Goal: Information Seeking & Learning: Learn about a topic

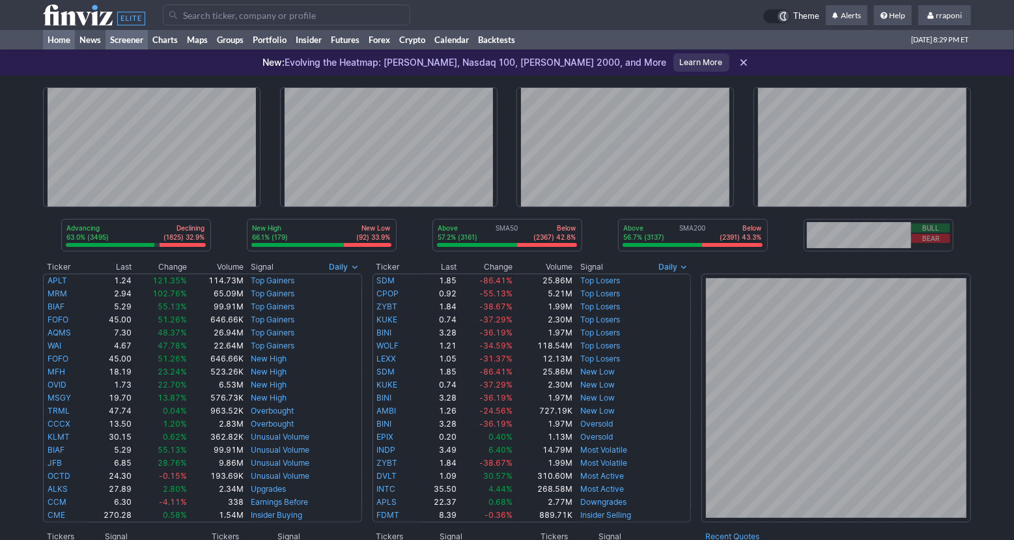
click at [127, 44] on link "Screener" at bounding box center [126, 40] width 42 height 20
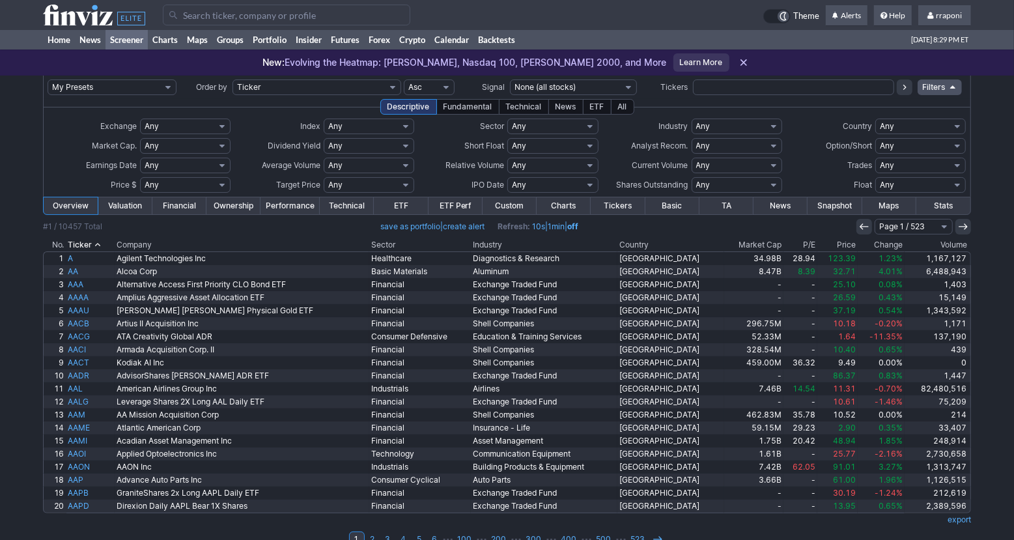
click at [707, 128] on select "Any Stocks only (ex-Funds) Exchange Traded Fund Advertising Agencies Aerospace …" at bounding box center [736, 126] width 90 height 16
select select "exchangetradedfund"
click at [691, 118] on select "Any Stocks only (ex-Funds) Exchange Traded Fund Advertising Agencies Aerospace …" at bounding box center [736, 126] width 90 height 16
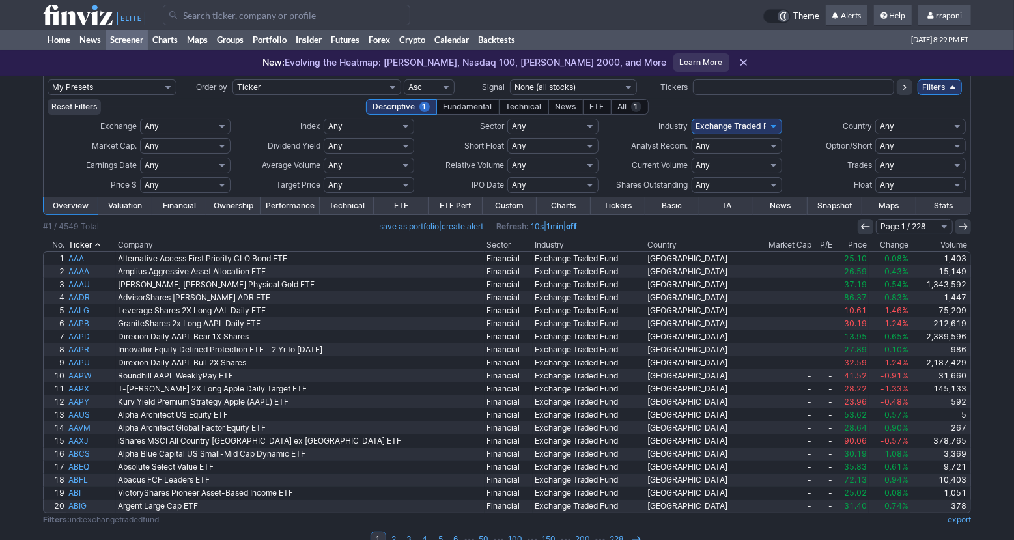
click at [943, 247] on th "Volume" at bounding box center [940, 244] width 61 height 13
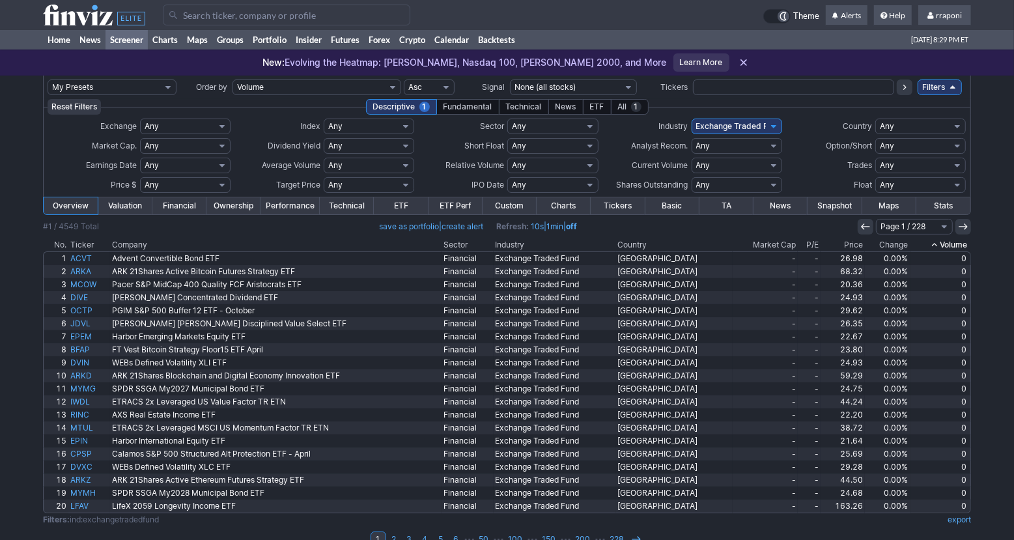
click at [939, 247] on th "Volume" at bounding box center [940, 244] width 61 height 13
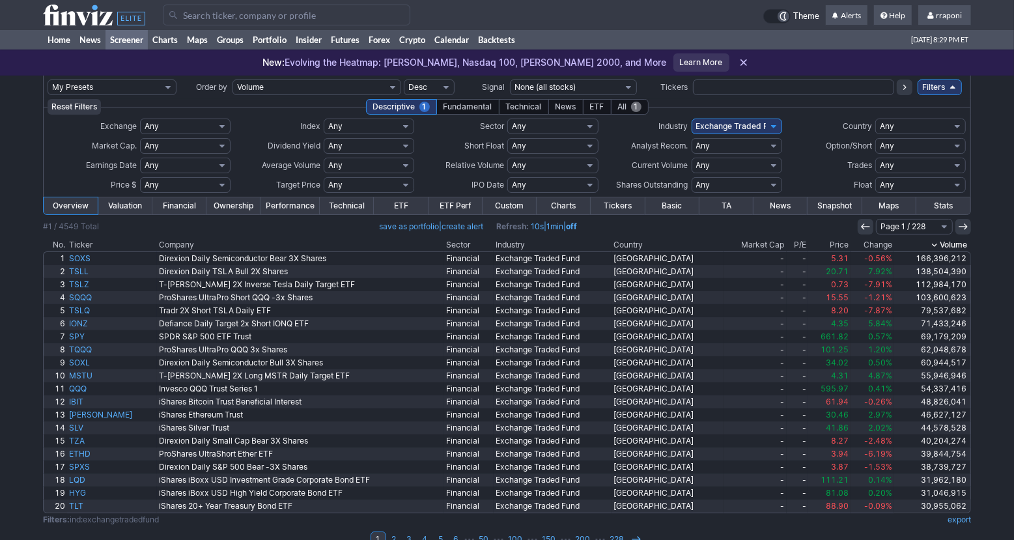
click at [618, 111] on div "All 1" at bounding box center [630, 107] width 38 height 16
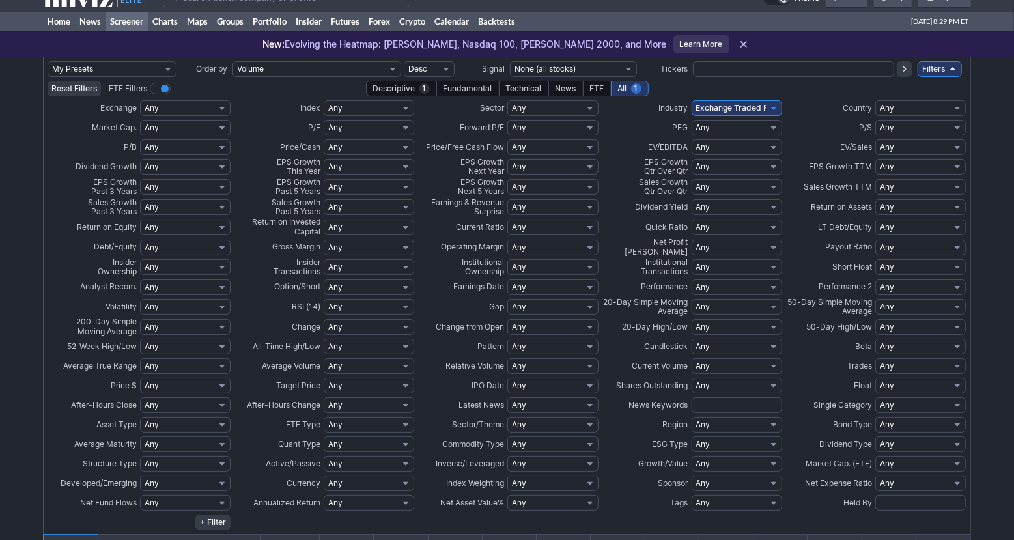
scroll to position [19, 0]
click at [747, 204] on select "Any None (0%) Positive (>0%) High (>5%) Very High (>10%) Over 1% Over 2% Over 3…" at bounding box center [736, 207] width 90 height 16
select select "o8"
click at [691, 199] on select "Any None (0%) Positive (>0%) High (>5%) Very High (>10%) Over 1% Over 2% Over 3…" at bounding box center [736, 207] width 90 height 16
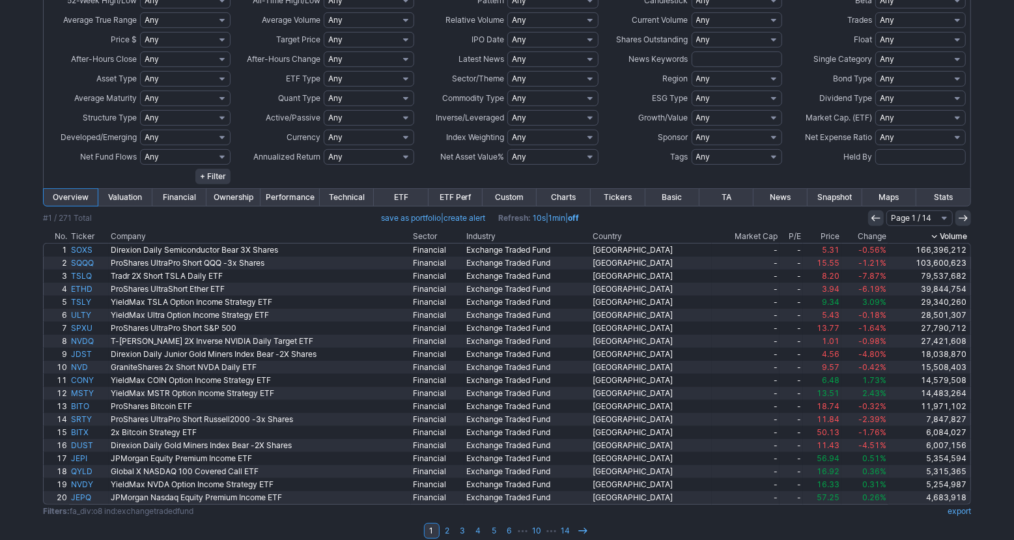
scroll to position [374, 0]
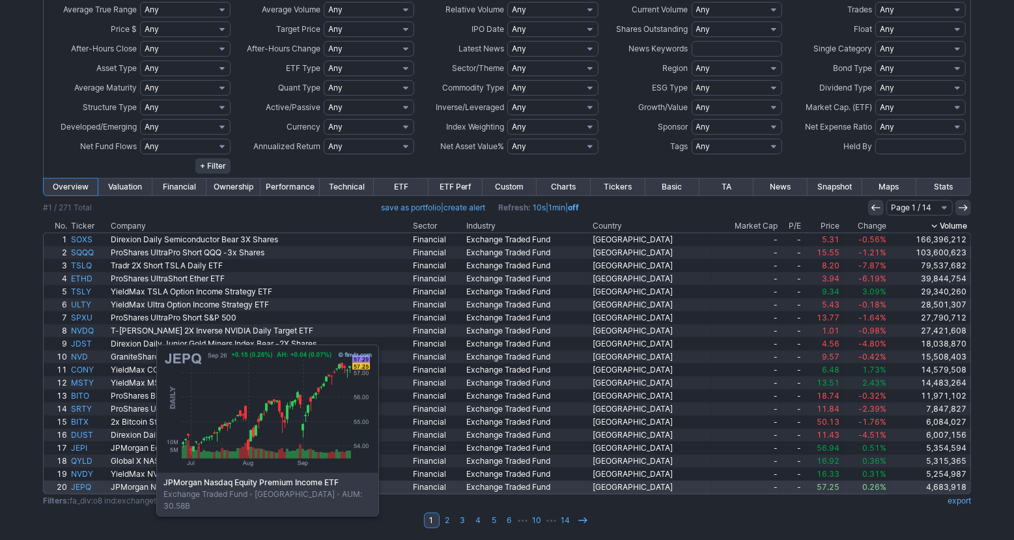
click at [91, 487] on link "JEPQ" at bounding box center [89, 486] width 40 height 13
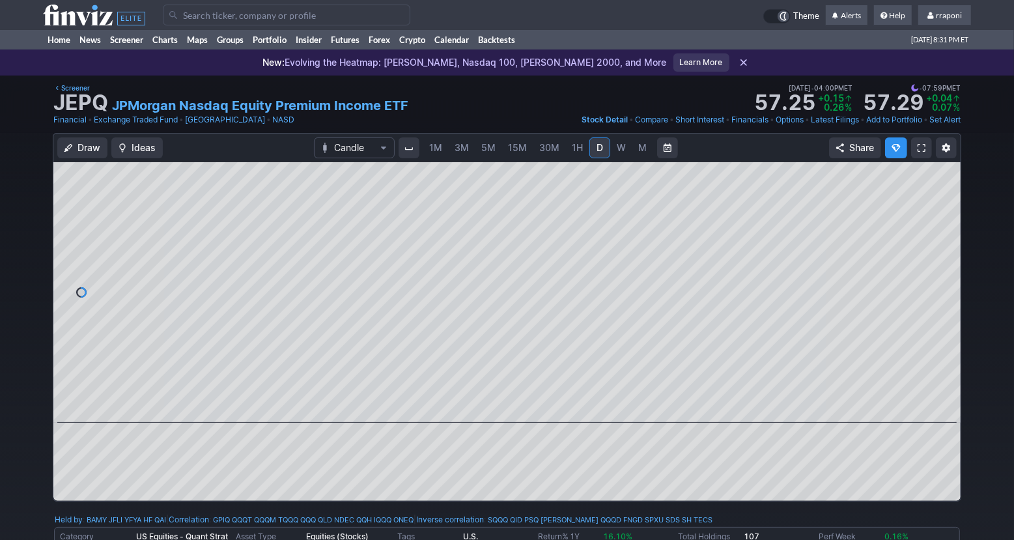
click at [641, 147] on span "M" at bounding box center [642, 147] width 8 height 11
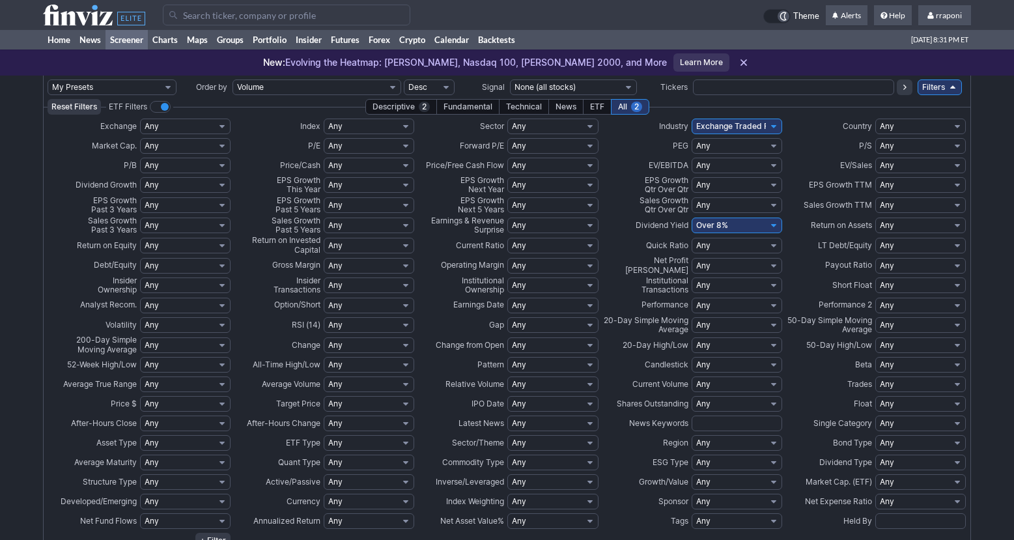
scroll to position [374, 0]
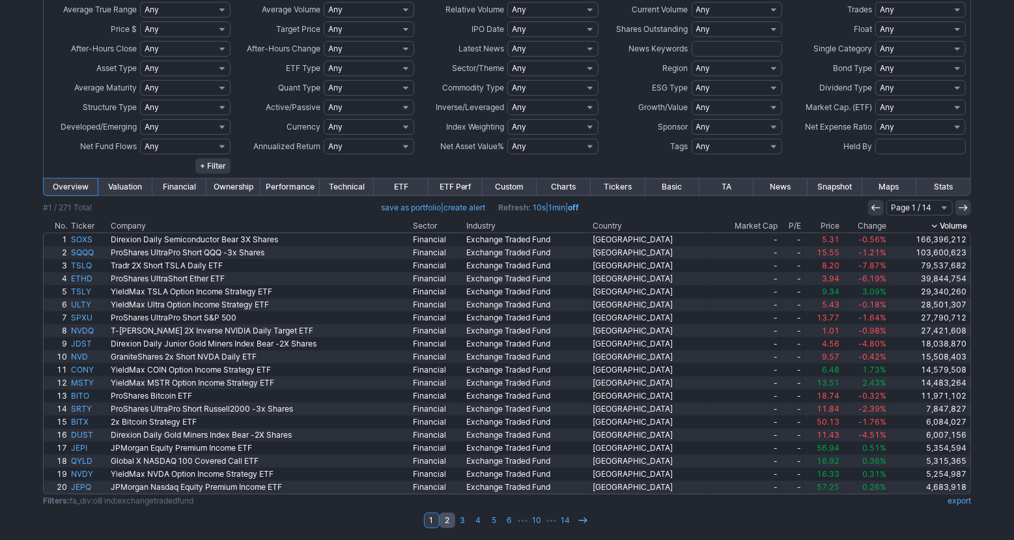
click at [452, 516] on link "2" at bounding box center [447, 520] width 16 height 16
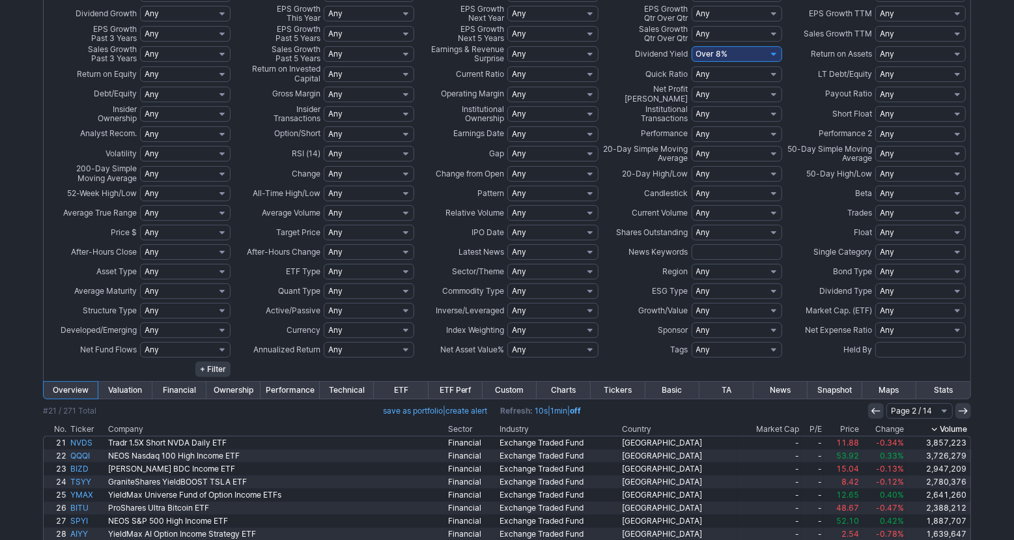
scroll to position [376, 0]
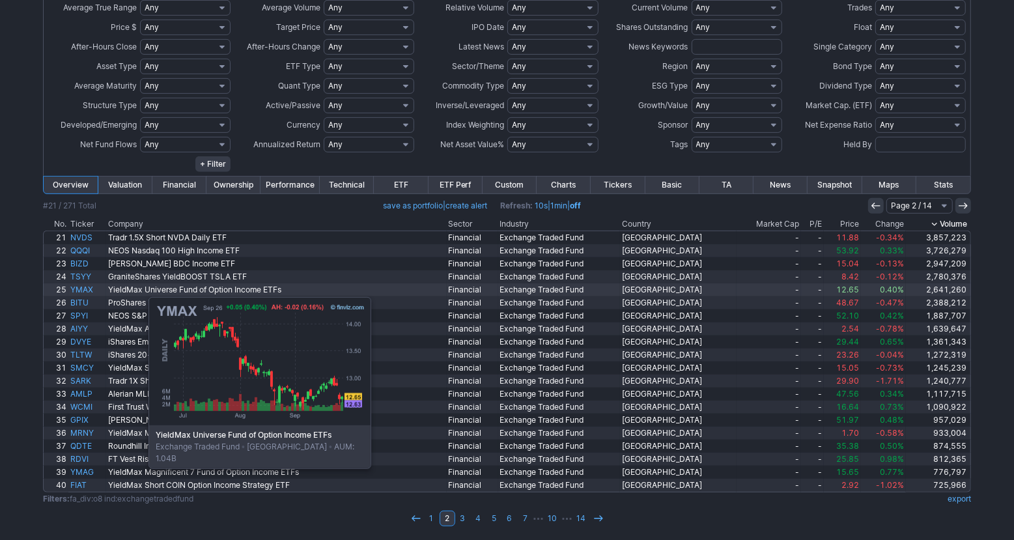
click at [83, 290] on link "YMAX" at bounding box center [87, 289] width 38 height 13
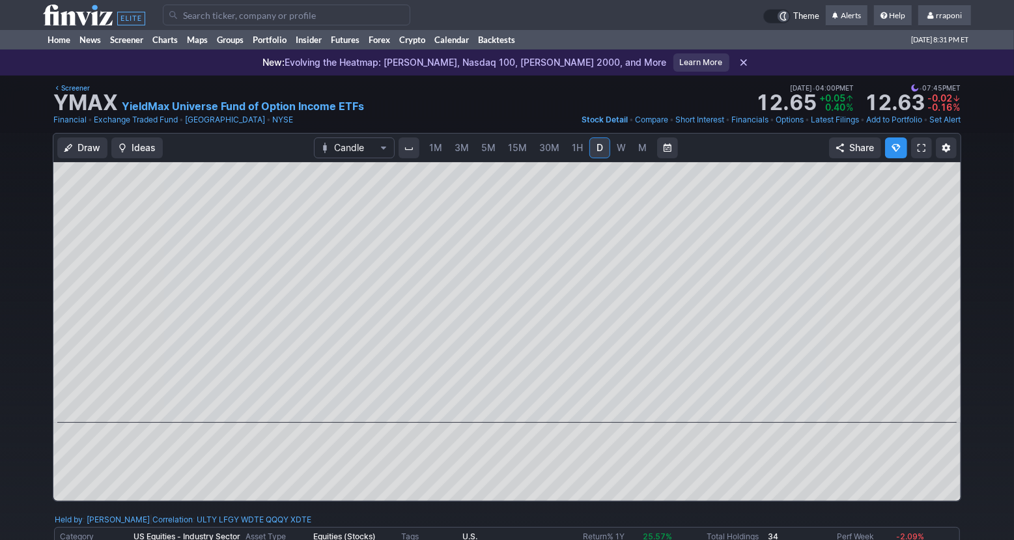
click at [645, 154] on link "M" at bounding box center [642, 147] width 21 height 21
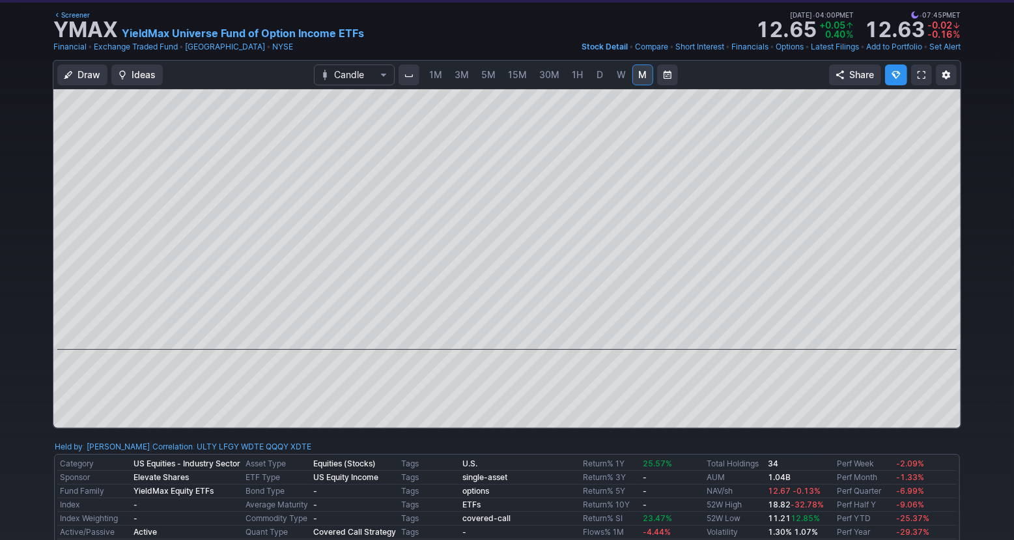
scroll to position [71, 0]
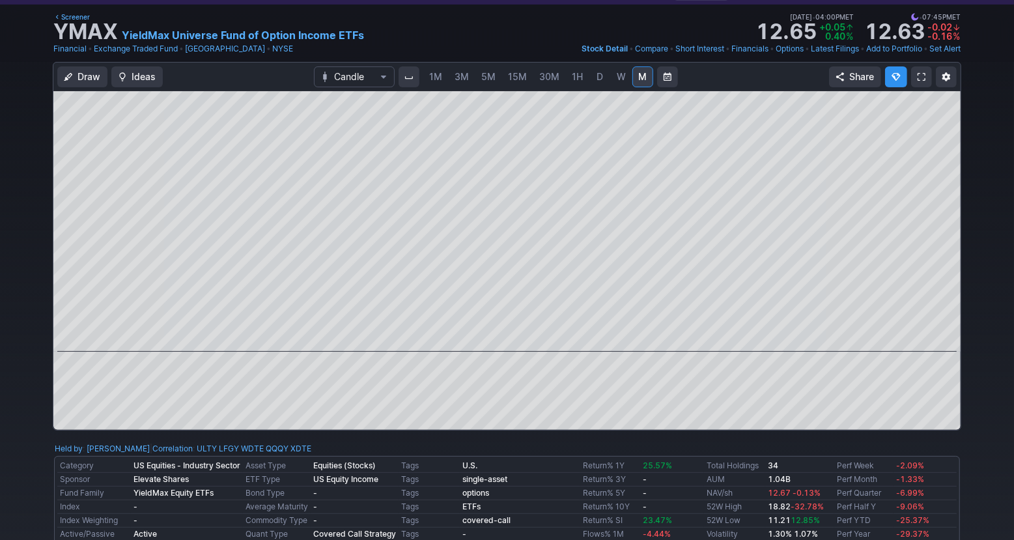
click at [602, 79] on link "D" at bounding box center [599, 76] width 21 height 21
click at [539, 77] on span "30M" at bounding box center [549, 76] width 20 height 11
click at [581, 82] on span "1H" at bounding box center [577, 76] width 11 height 13
click at [624, 76] on link "W" at bounding box center [621, 76] width 21 height 21
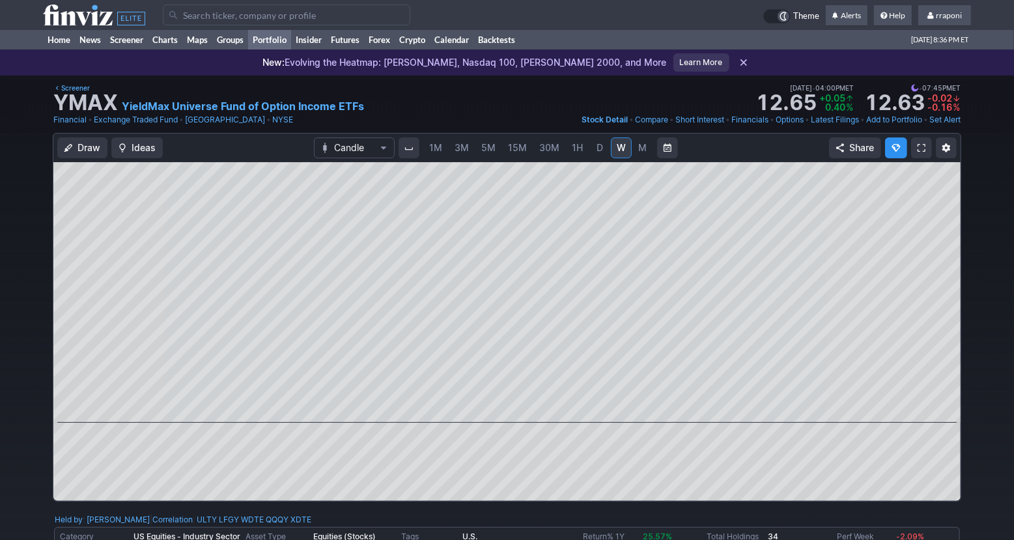
click at [257, 35] on link "Portfolio" at bounding box center [269, 40] width 43 height 20
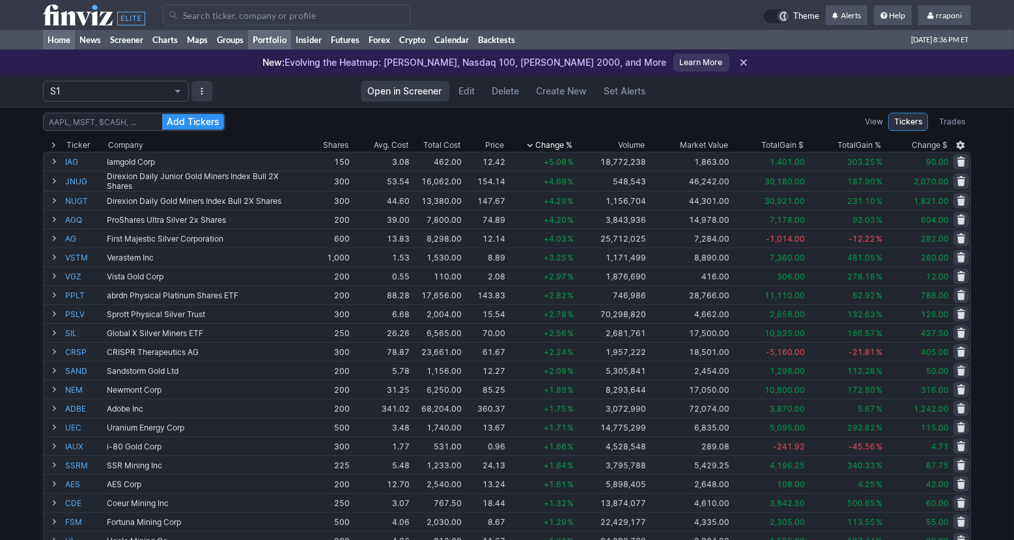
click at [68, 42] on link "Home" at bounding box center [59, 40] width 32 height 20
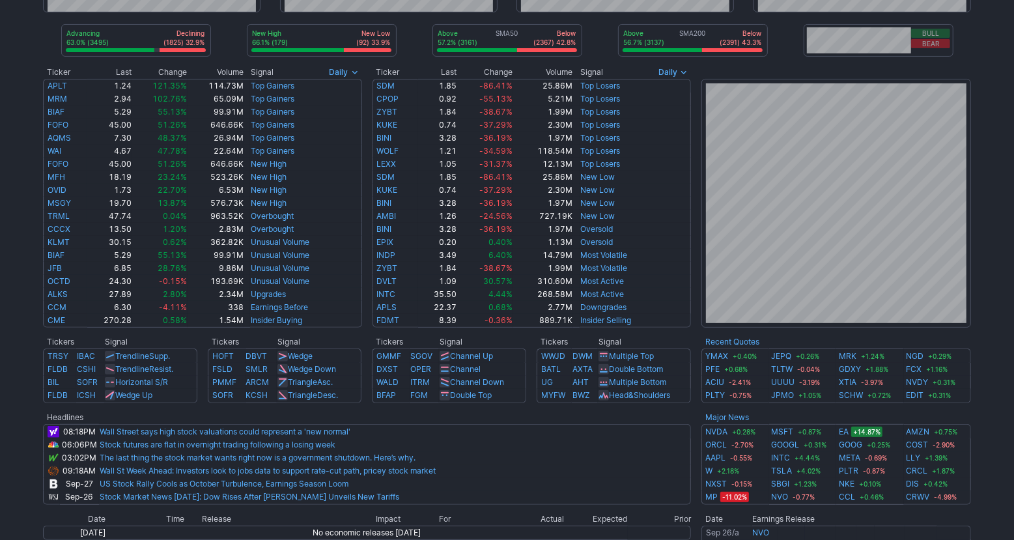
scroll to position [245, 0]
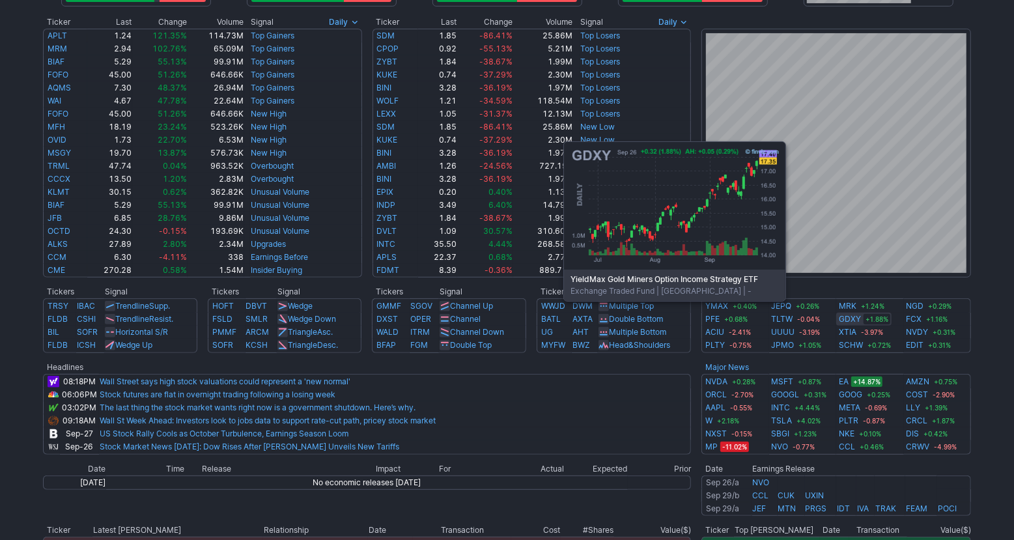
click at [842, 320] on link "GDXY" at bounding box center [849, 318] width 22 height 13
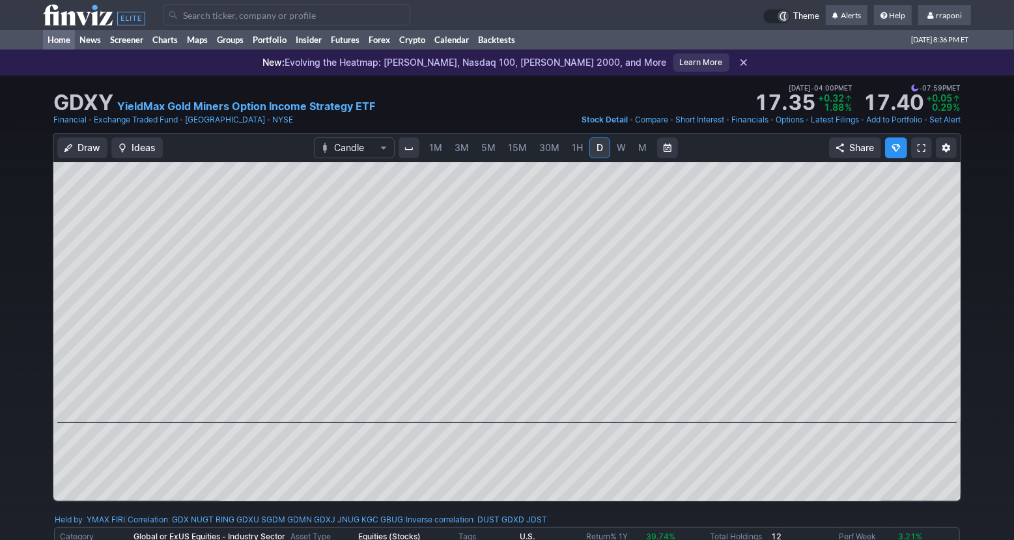
click at [54, 42] on link "Home" at bounding box center [59, 40] width 32 height 20
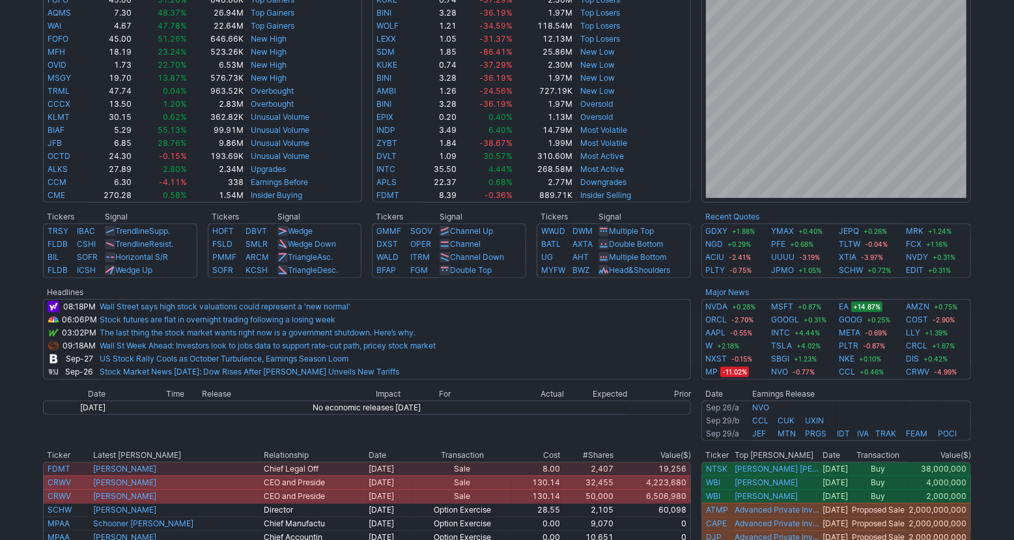
scroll to position [327, 0]
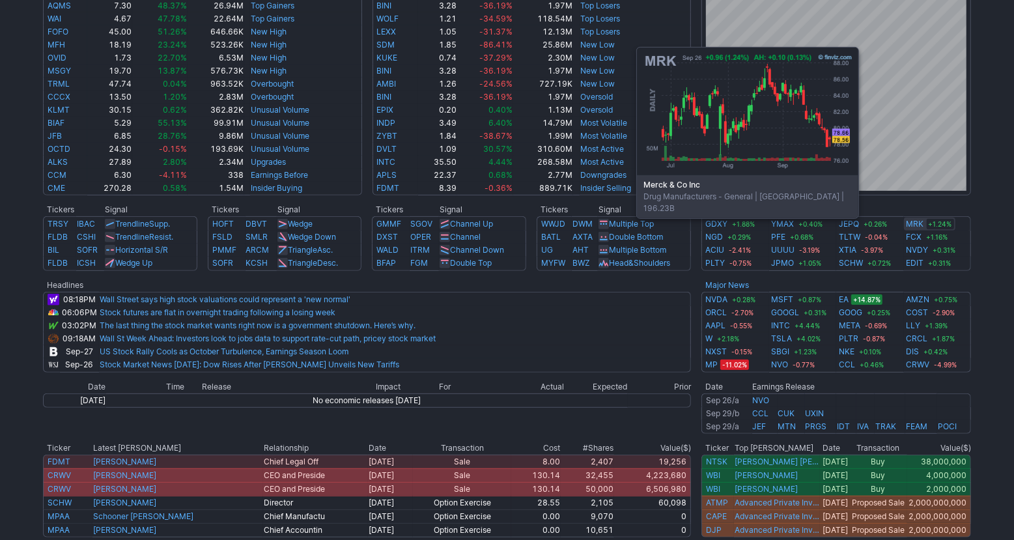
click at [915, 225] on link "MRK" at bounding box center [915, 223] width 18 height 13
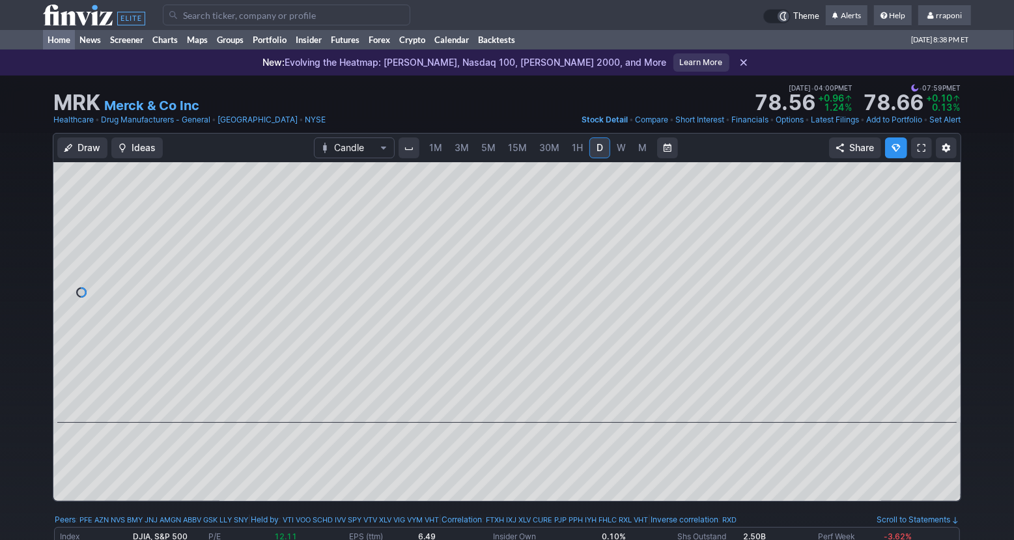
click at [72, 47] on link "Home" at bounding box center [59, 40] width 32 height 20
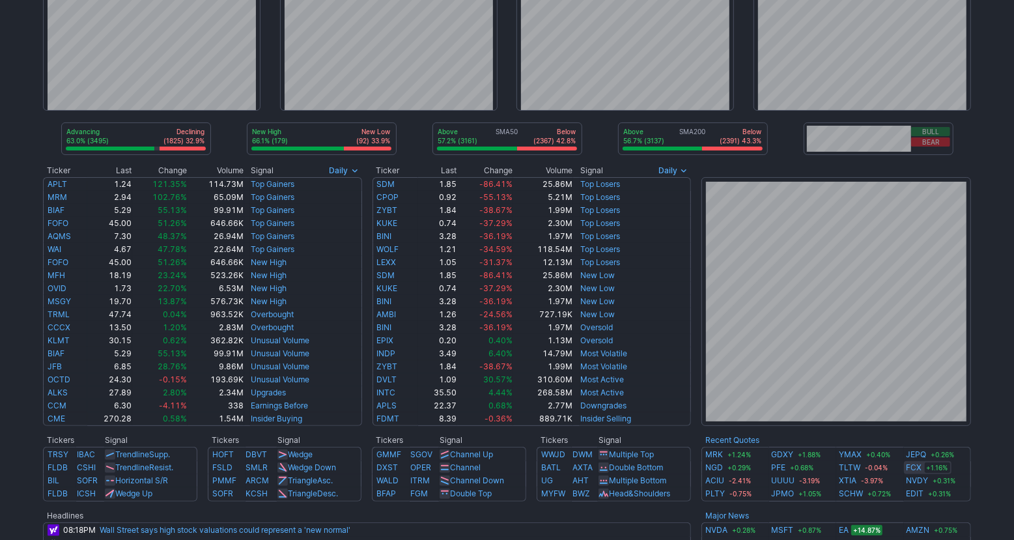
scroll to position [248, 0]
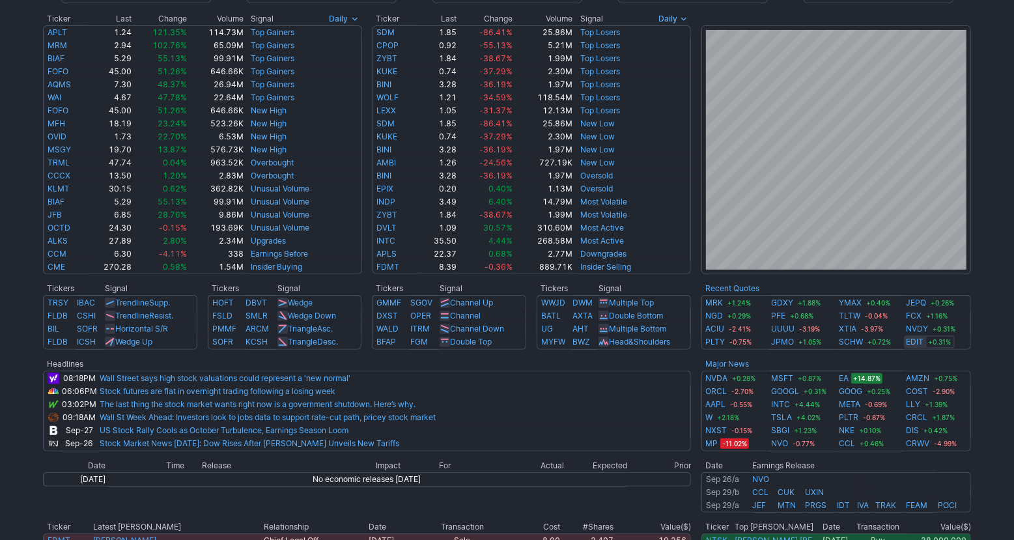
click at [920, 344] on link "EDIT" at bounding box center [915, 341] width 18 height 13
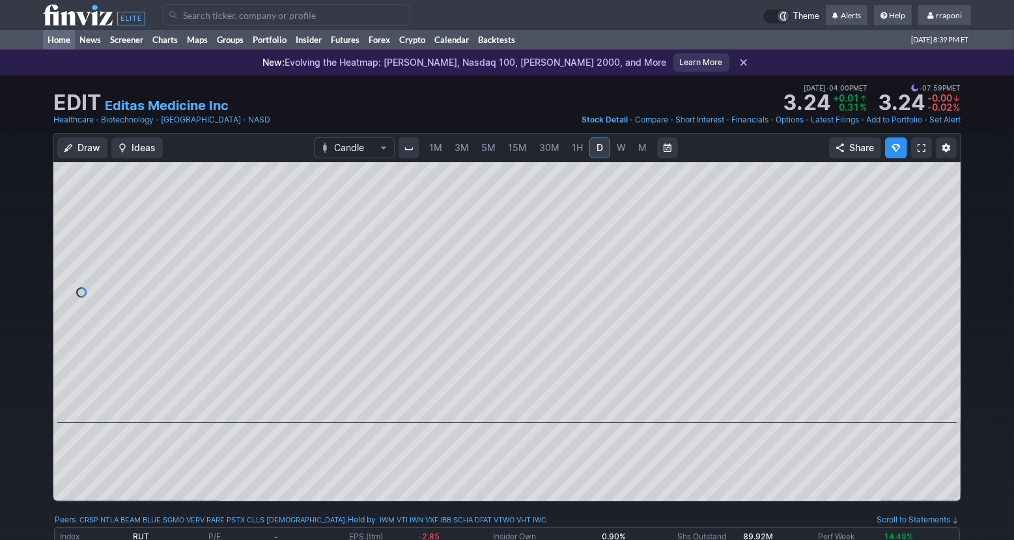
click at [61, 46] on link "Home" at bounding box center [59, 40] width 32 height 20
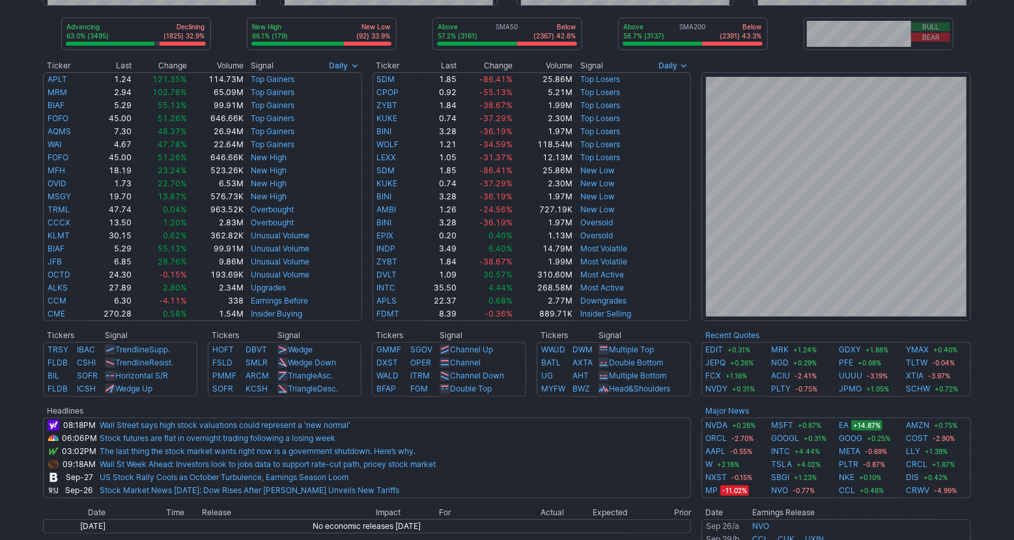
scroll to position [210, 0]
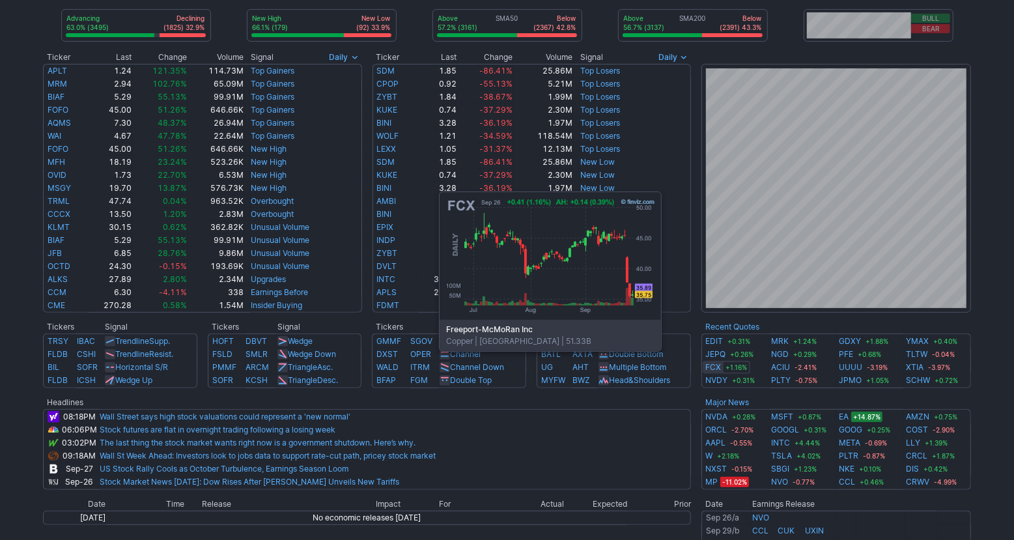
click at [717, 370] on link "FCX" at bounding box center [713, 367] width 16 height 13
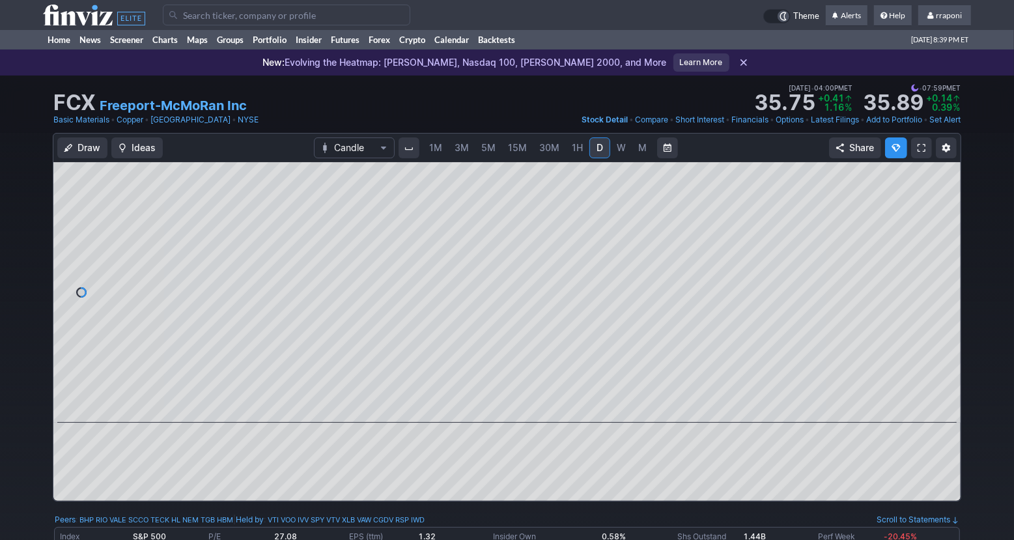
click at [646, 152] on link "M" at bounding box center [642, 147] width 21 height 21
click at [482, 406] on div at bounding box center [504, 410] width 857 height 13
click at [488, 407] on span at bounding box center [494, 404] width 17 height 10
click at [489, 408] on span at bounding box center [494, 404] width 17 height 10
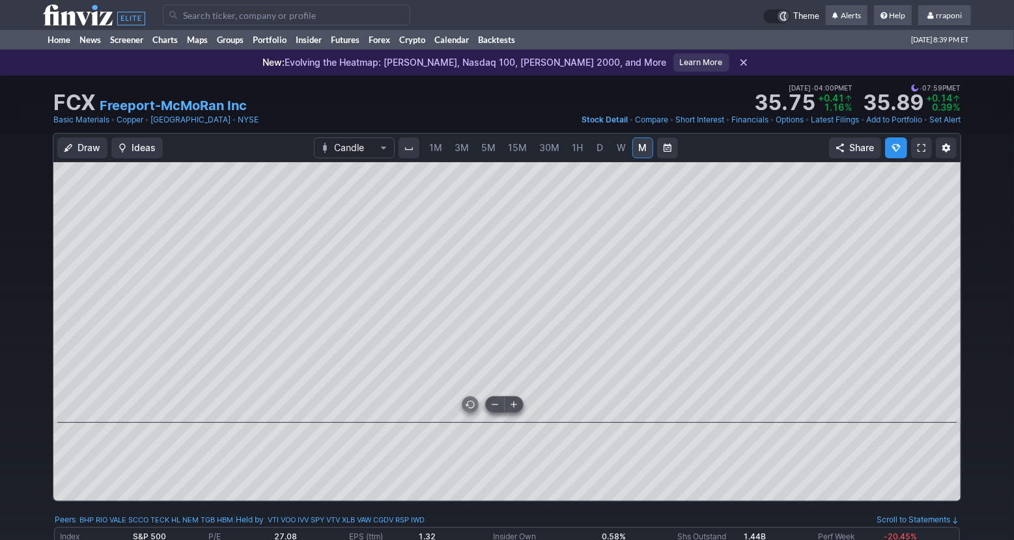
click at [489, 408] on span at bounding box center [494, 404] width 17 height 10
click at [64, 44] on link "Home" at bounding box center [59, 40] width 32 height 20
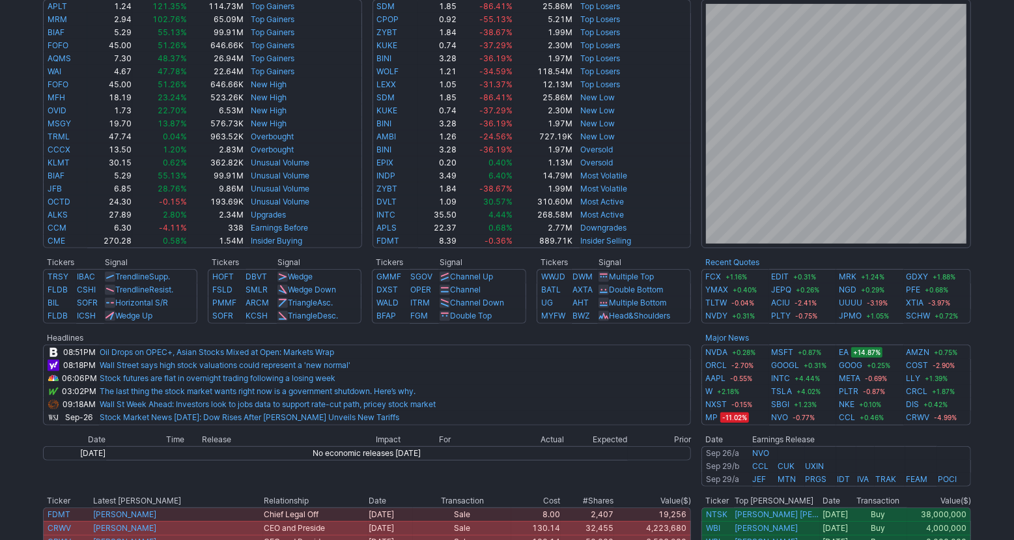
scroll to position [273, 0]
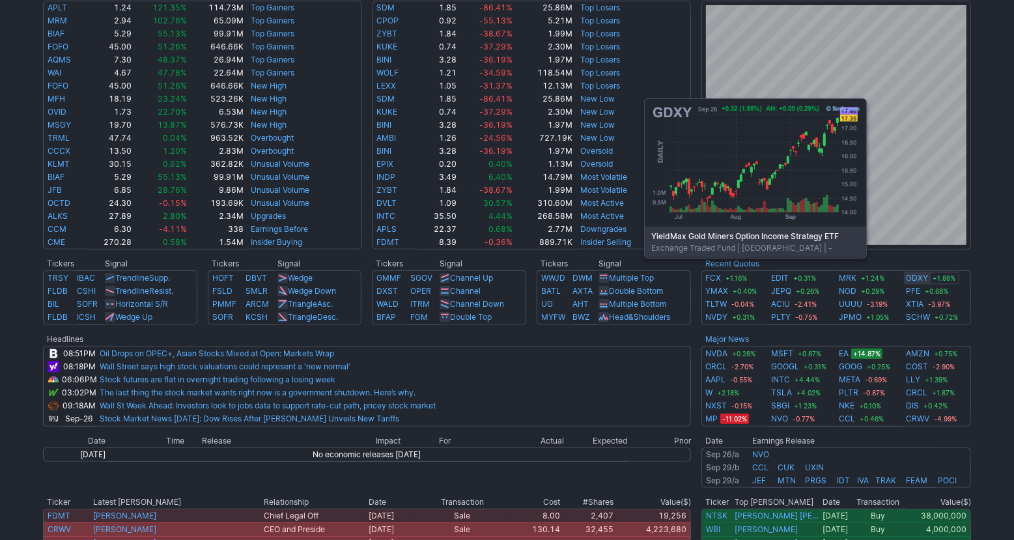
click at [923, 277] on link "GDXY" at bounding box center [917, 277] width 22 height 13
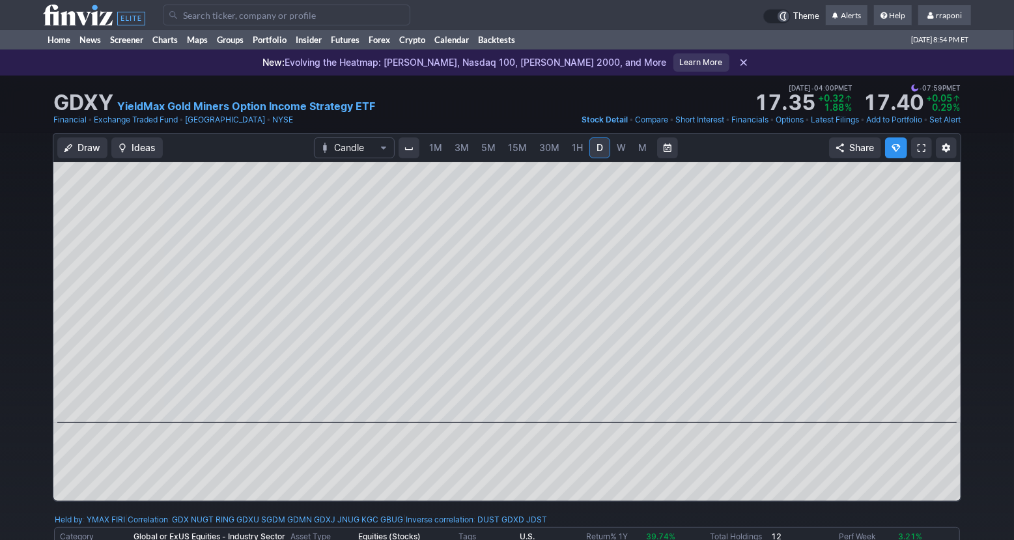
click at [642, 148] on span "M" at bounding box center [642, 147] width 8 height 11
click at [122, 42] on link "Screener" at bounding box center [126, 40] width 42 height 20
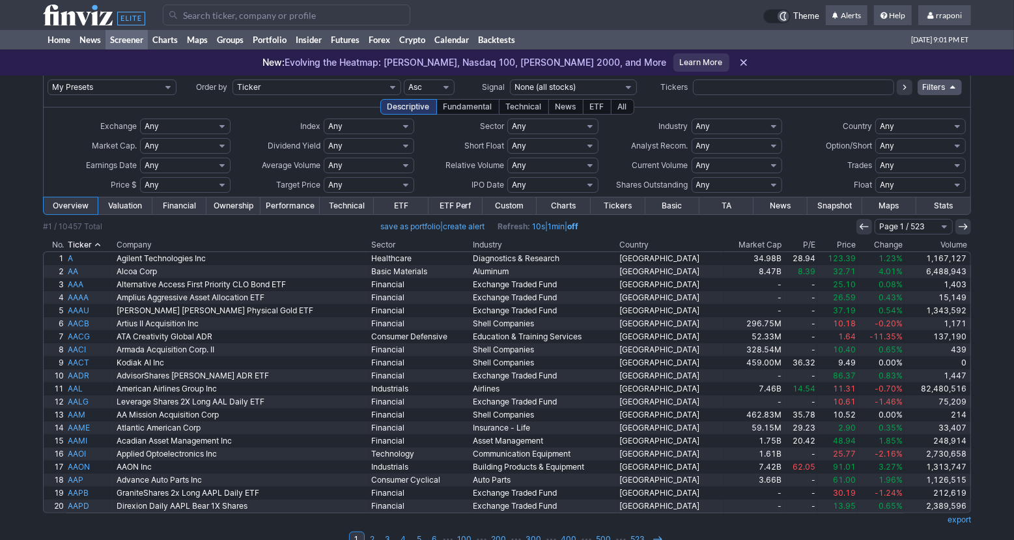
click at [625, 109] on div "All" at bounding box center [622, 107] width 23 height 16
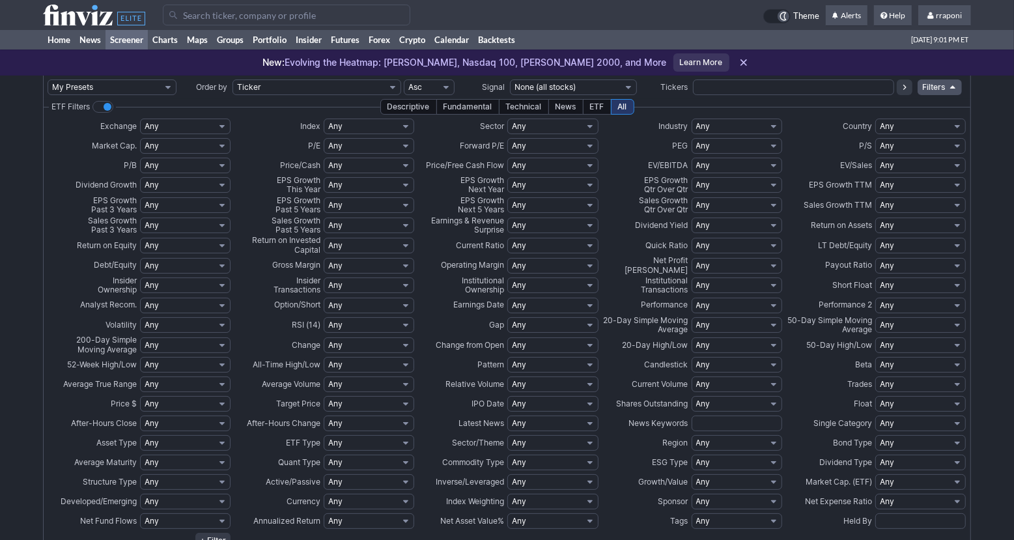
click at [715, 228] on select "Any None (0%) Positive (>0%) High (>5%) Very High (>10%) Over 1% Over 2% Over 3…" at bounding box center [736, 225] width 90 height 16
select select "o7"
click at [691, 217] on select "Any None (0%) Positive (>0%) High (>5%) Very High (>10%) Over 1% Over 2% Over 3…" at bounding box center [736, 225] width 90 height 16
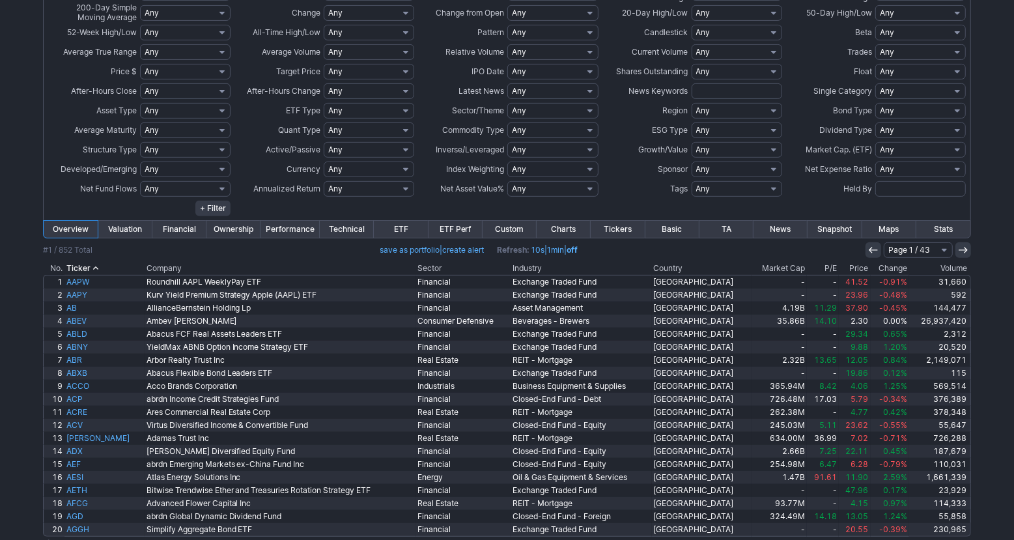
scroll to position [338, 0]
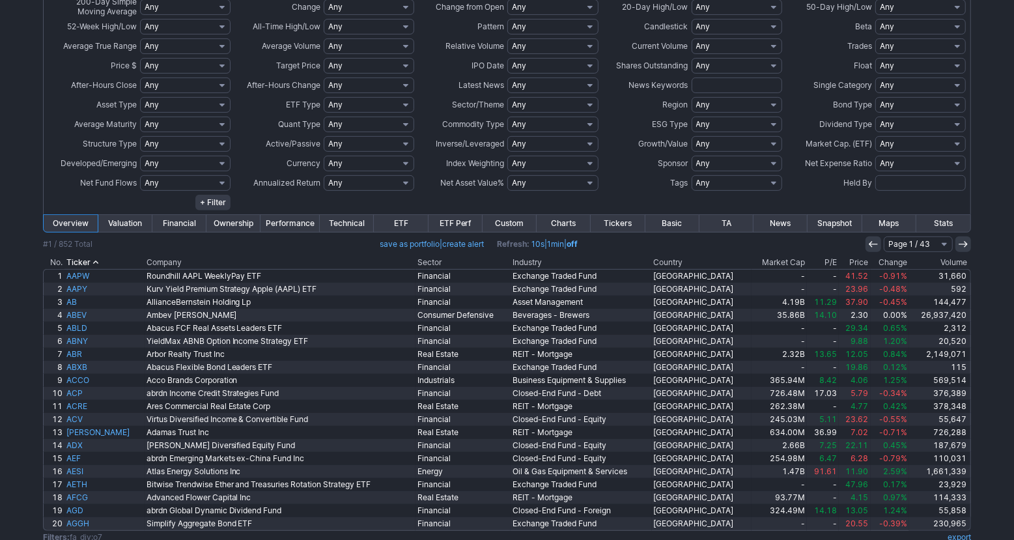
click at [937, 262] on th "Volume" at bounding box center [940, 262] width 62 height 13
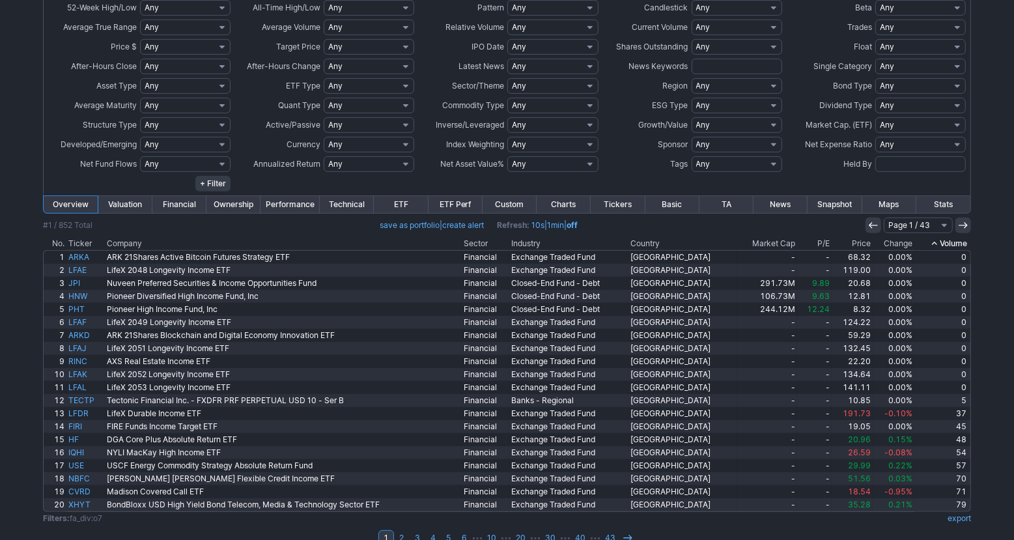
scroll to position [376, 0]
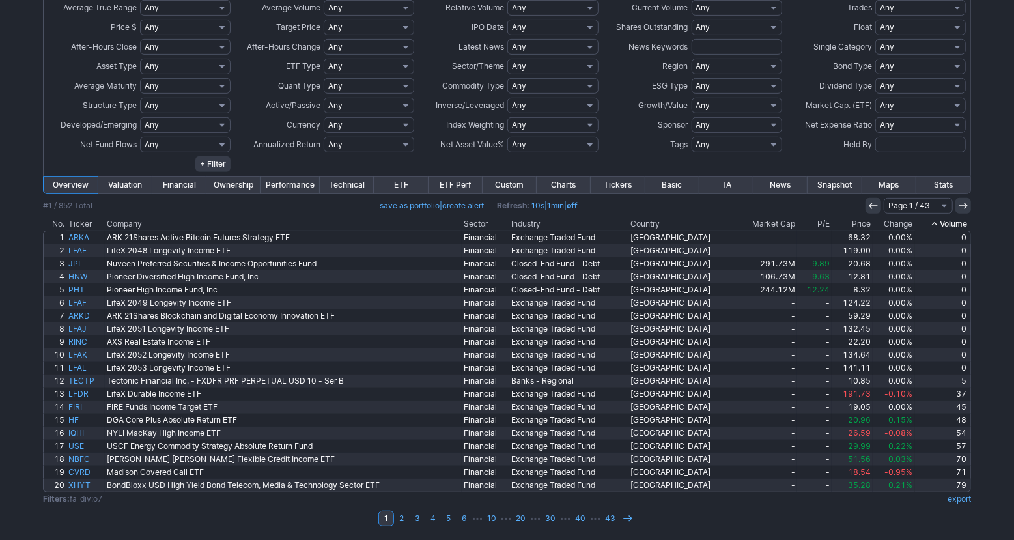
click at [935, 222] on icon at bounding box center [934, 224] width 10 height 10
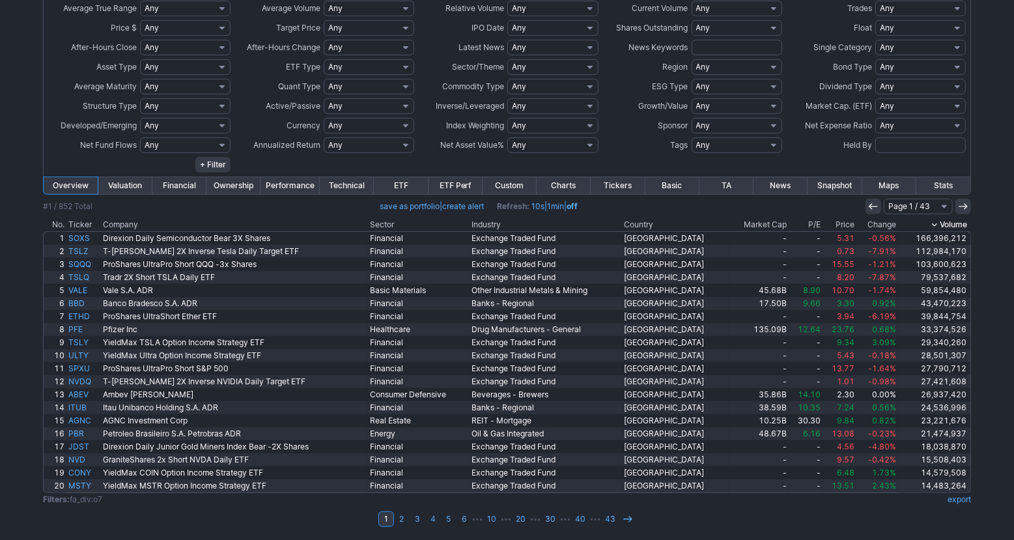
scroll to position [376, 0]
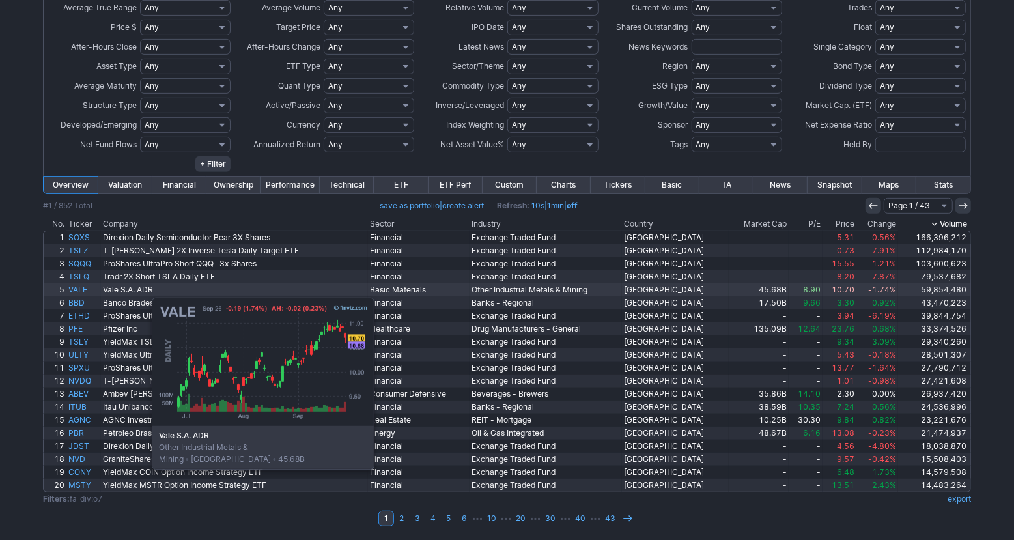
click at [87, 291] on link "VALE" at bounding box center [83, 289] width 35 height 13
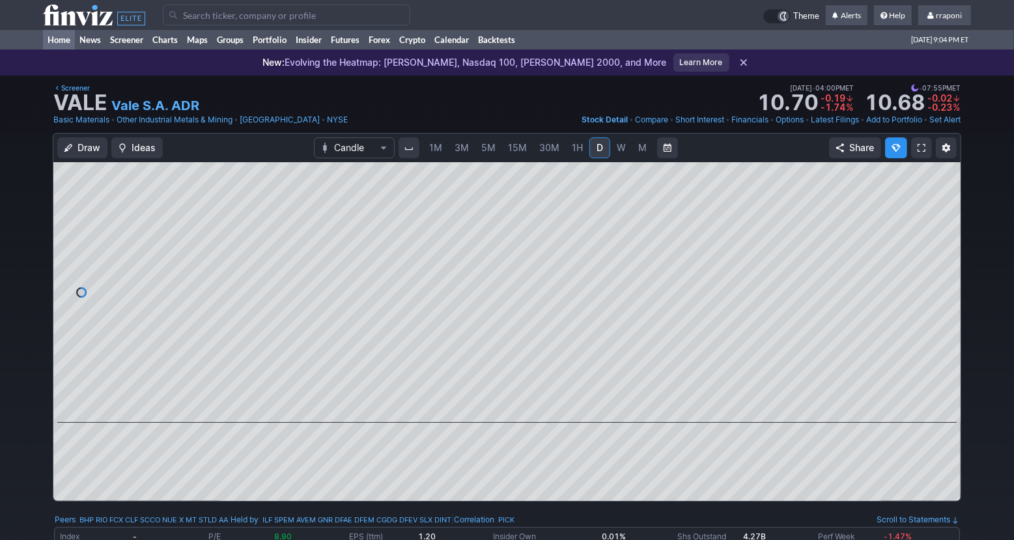
click at [68, 44] on link "Home" at bounding box center [59, 40] width 32 height 20
